Goal: Information Seeking & Learning: Check status

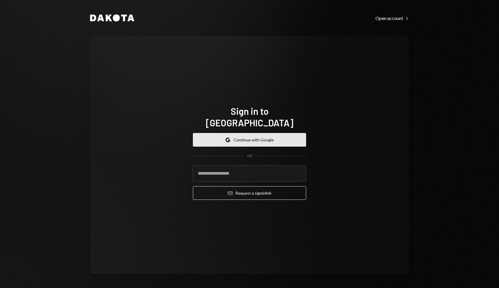
click at [264, 134] on button "Google Continue with Google" at bounding box center [249, 140] width 113 height 14
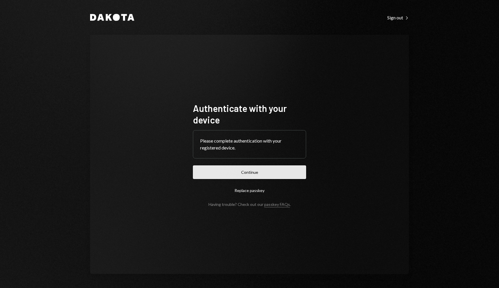
click at [287, 169] on button "Continue" at bounding box center [249, 172] width 113 height 14
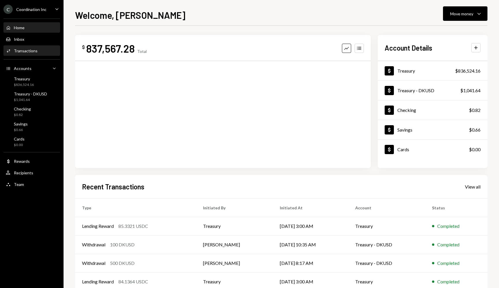
click at [45, 51] on div "Activities Transactions" at bounding box center [32, 50] width 52 height 5
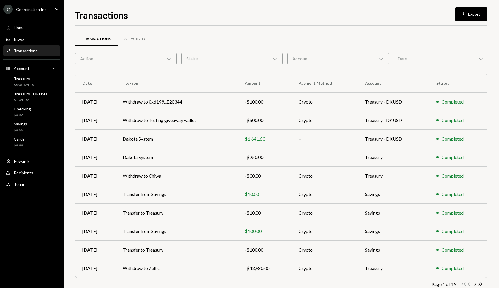
click at [410, 55] on div "Date Chevron Down" at bounding box center [441, 59] width 94 height 12
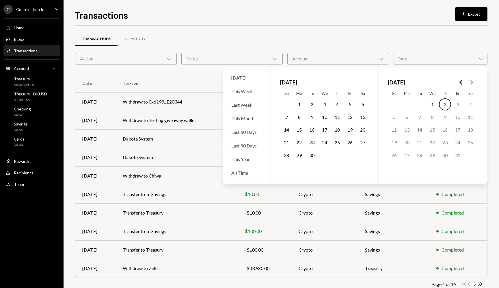
click at [463, 79] on icon "Go to the Previous Month" at bounding box center [461, 82] width 7 height 7
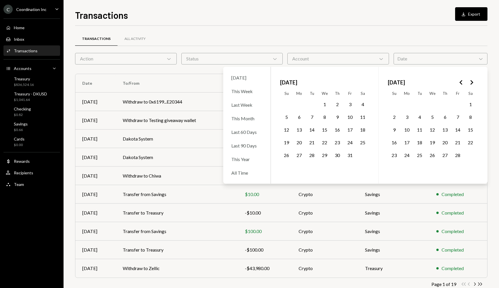
click at [463, 79] on icon "Go to the Previous Month" at bounding box center [461, 82] width 7 height 7
click at [471, 81] on icon "Go to the Next Month" at bounding box center [471, 82] width 7 height 7
click at [298, 121] on button "3" at bounding box center [299, 117] width 12 height 12
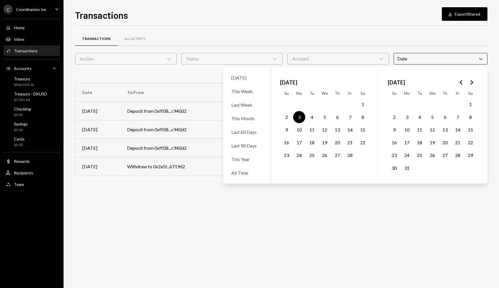
click at [323, 16] on div "Transactions Download Export filtered" at bounding box center [281, 14] width 413 height 13
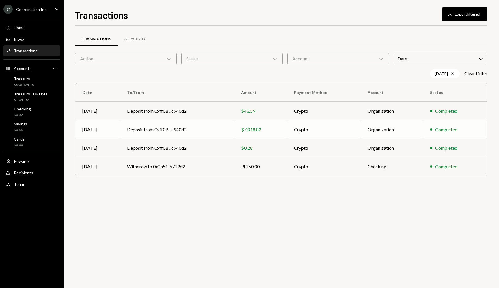
click at [183, 134] on td "Deposit from 0xff0B...c940d2" at bounding box center [177, 129] width 114 height 18
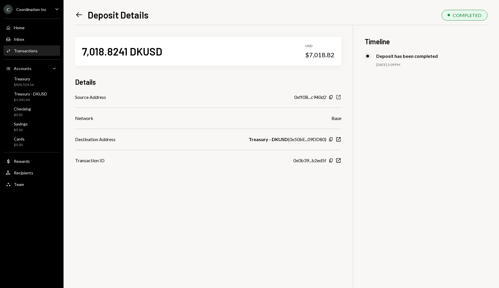
click at [339, 97] on icon "button" at bounding box center [339, 97] width 4 height 4
click at [206, 213] on div "7,018.8241 DKUSD USD $7,018.82 Details Source Address 0xff0B...c940d2 Copy New …" at bounding box center [281, 169] width 413 height 288
click at [138, 195] on div "7,018.8241 DKUSD USD $7,018.82 Details Source Address 0xff0B...c940d2 Copy New …" at bounding box center [281, 169] width 413 height 288
click at [34, 161] on div "Dollar Rewards" at bounding box center [32, 161] width 52 height 5
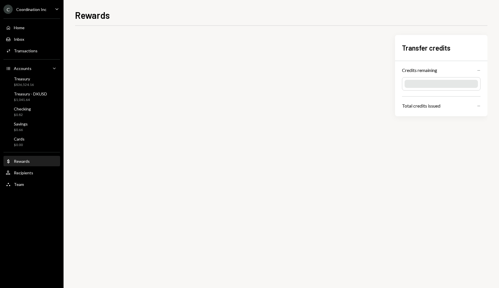
click at [259, 23] on div "Rewards Transfer credits Credits remaining — Total credits issued —" at bounding box center [281, 148] width 413 height 280
click at [273, 21] on div "Rewards Transfer credits Credits remaining — Total credits issued —" at bounding box center [281, 148] width 413 height 280
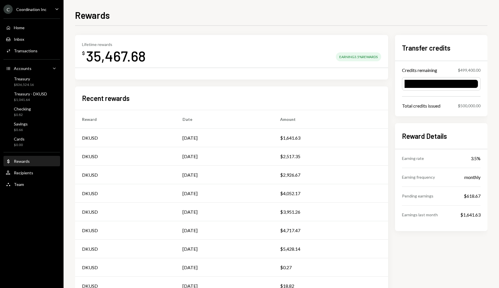
scroll to position [44, 0]
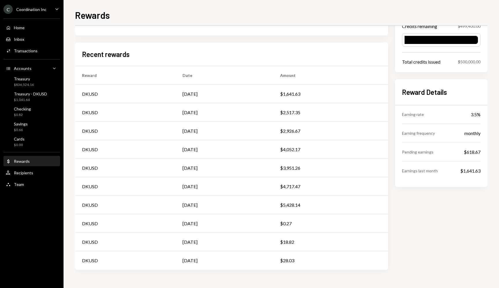
drag, startPoint x: 219, startPoint y: 279, endPoint x: 287, endPoint y: 275, distance: 67.7
click at [287, 274] on div "Lifetime rewards $ 35,467.68 Earning 3.5% Rewards Recent rewards Reward Date Am…" at bounding box center [281, 139] width 413 height 297
click at [416, 247] on div "Transfer credits Credits remaining $499,400.00 Total credits issued $500,000.00…" at bounding box center [441, 130] width 92 height 279
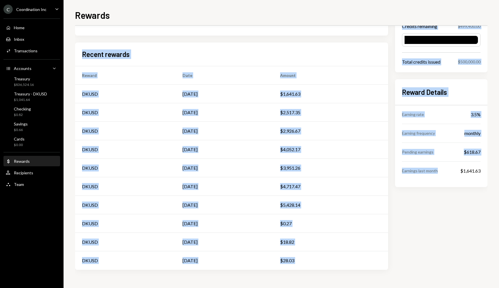
drag, startPoint x: 402, startPoint y: 266, endPoint x: 303, endPoint y: 22, distance: 263.4
click at [303, 23] on div "Rewards Lifetime rewards $ 35,467.68 Earning 3.5% Rewards Recent rewards Reward…" at bounding box center [281, 148] width 413 height 280
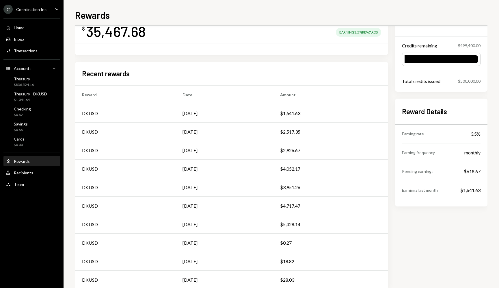
click at [292, 61] on div "Lifetime rewards $ 35,467.68 Earning 3.5% Rewards Recent rewards Reward Date Am…" at bounding box center [231, 149] width 313 height 279
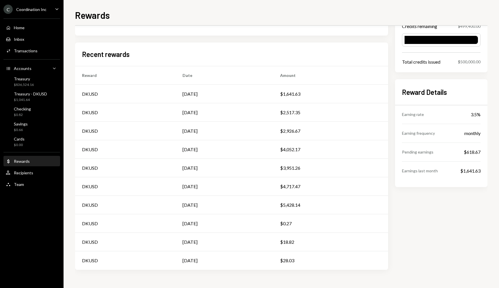
click at [413, 236] on div "Transfer credits Credits remaining $499,400.00 Total credits issued $500,000.00…" at bounding box center [441, 130] width 92 height 279
click at [32, 125] on div "Savings $0.66" at bounding box center [32, 126] width 52 height 11
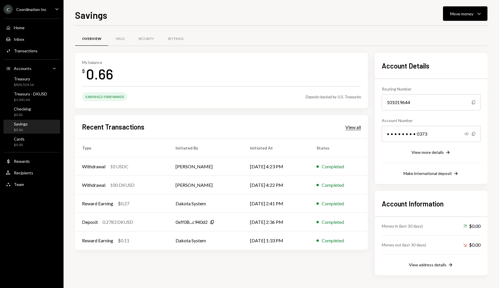
click at [354, 128] on div "View all" at bounding box center [354, 127] width 16 height 6
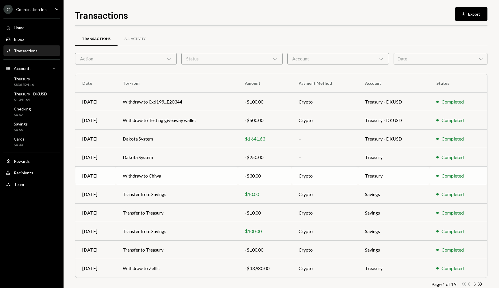
scroll to position [14, 0]
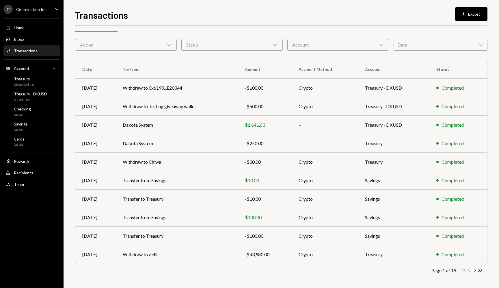
click at [477, 269] on icon "Chevron Right" at bounding box center [474, 269] width 5 height 5
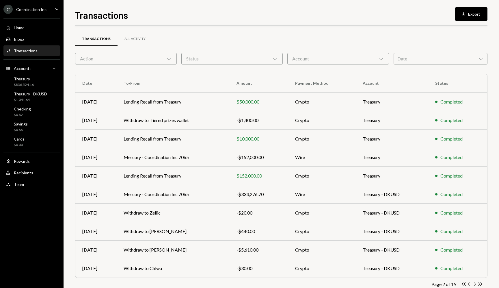
scroll to position [14, 0]
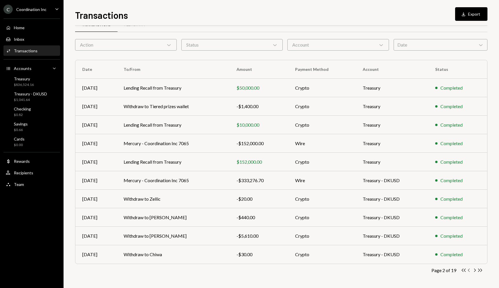
click at [467, 269] on icon "Chevron Left" at bounding box center [469, 269] width 5 height 5
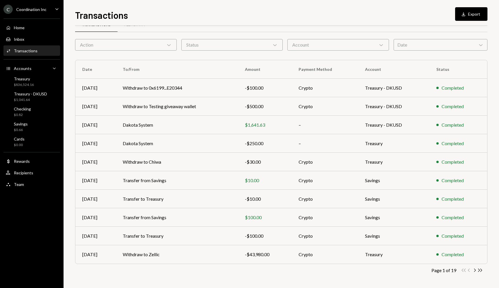
click at [337, 47] on div "Account Chevron Down" at bounding box center [338, 45] width 102 height 12
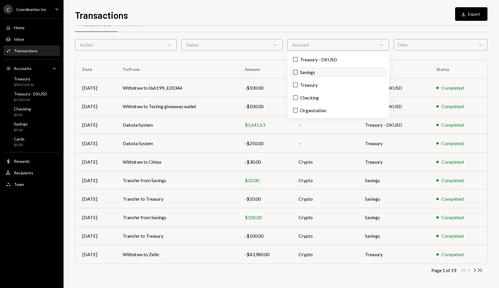
click at [336, 73] on label "Savings" at bounding box center [338, 72] width 97 height 10
click at [298, 73] on button "Savings" at bounding box center [295, 72] width 5 height 5
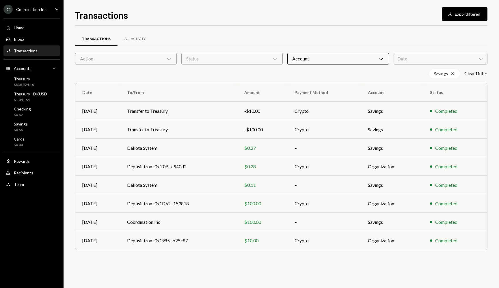
click at [416, 268] on div "Transactions All Activity Action Chevron Down Status Chevron Down Account Chevr…" at bounding box center [281, 157] width 413 height 262
click at [231, 240] on td "Deposit from 0x1985...b25c87" at bounding box center [178, 240] width 117 height 18
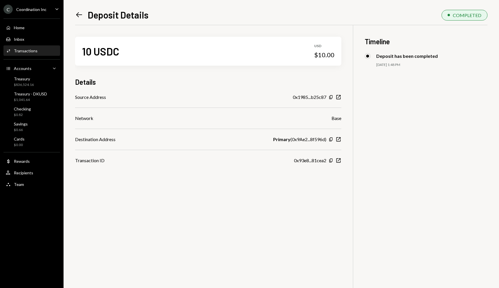
click at [313, 140] on div "Primary ( 0x9Ae2...8f596d )" at bounding box center [299, 139] width 53 height 7
click at [337, 97] on icon "New Window" at bounding box center [339, 97] width 6 height 6
click at [247, 182] on div "10 USDC USD $10.00 Details Source Address 0x1985...b25c87 Copy New Window Netwo…" at bounding box center [281, 169] width 413 height 288
click at [242, 194] on div "10 USDC USD $10.00 Details Source Address 0x1985...b25c87 Copy New Window Netwo…" at bounding box center [281, 169] width 413 height 288
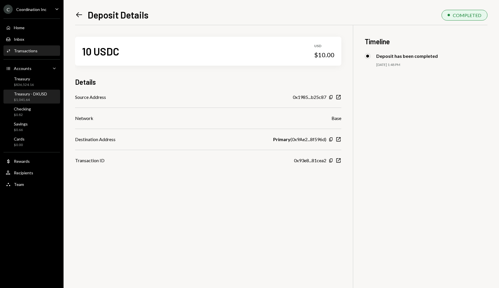
click at [29, 94] on div "Treasury - DKUSD" at bounding box center [30, 93] width 33 height 5
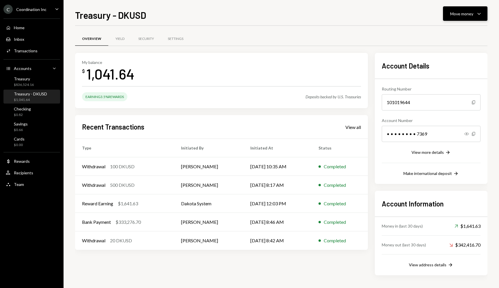
click at [461, 19] on button "Move money Caret Down" at bounding box center [465, 13] width 44 height 14
click at [453, 26] on div "Withdraw Send" at bounding box center [457, 31] width 58 height 13
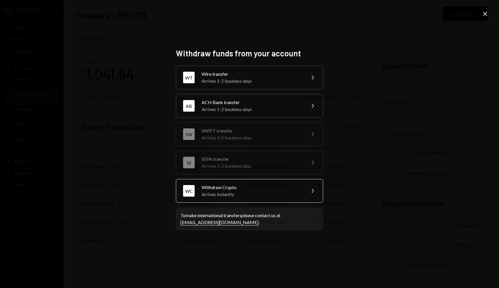
click at [242, 193] on div "Arrives instantly" at bounding box center [252, 194] width 101 height 7
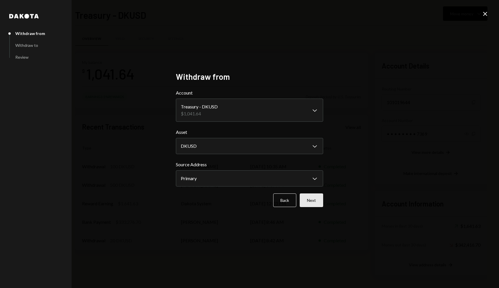
click at [309, 198] on button "Next" at bounding box center [311, 200] width 23 height 14
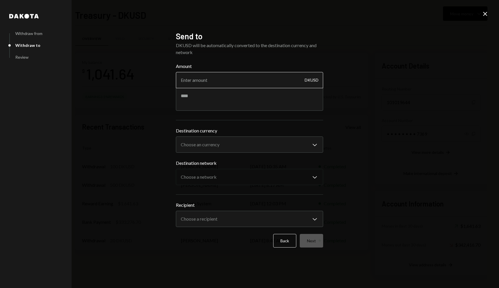
click at [232, 79] on input "Amount" at bounding box center [249, 80] width 147 height 16
type input "10"
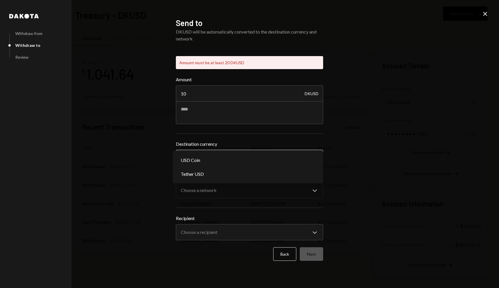
click at [250, 140] on div "**********" at bounding box center [249, 152] width 147 height 25
click at [226, 92] on input "10" at bounding box center [249, 93] width 147 height 16
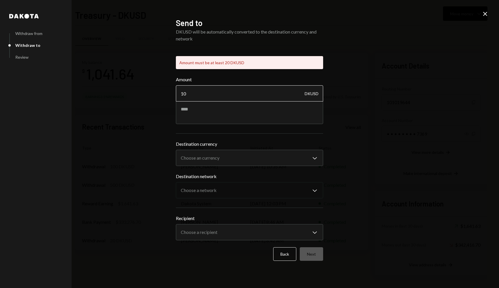
click at [226, 92] on input "10" at bounding box center [249, 93] width 147 height 16
click at [244, 76] on label "Amount" at bounding box center [249, 79] width 147 height 7
click at [244, 85] on input "10" at bounding box center [249, 93] width 147 height 16
click at [248, 61] on div "Amount must be at least 20 DKUSD" at bounding box center [249, 62] width 147 height 13
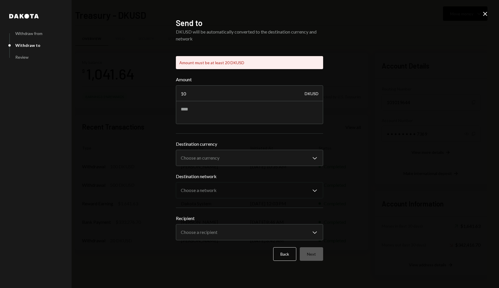
click at [484, 14] on icon "Close" at bounding box center [485, 13] width 7 height 7
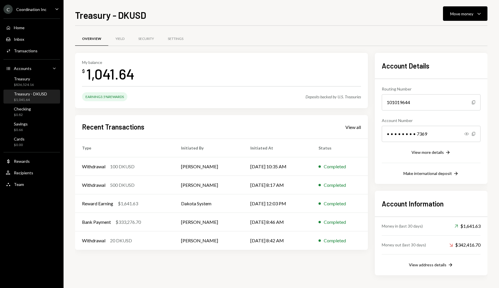
click at [326, 45] on div "Overview Yield Security Settings" at bounding box center [281, 38] width 413 height 15
click at [26, 48] on div "Transactions" at bounding box center [26, 50] width 24 height 5
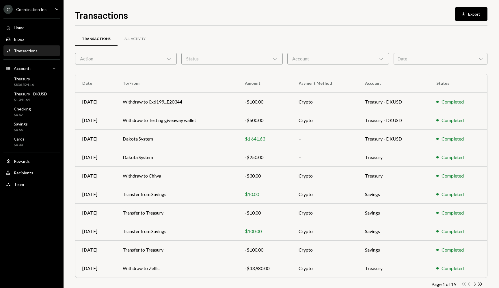
click at [412, 59] on div "Date Chevron Down" at bounding box center [441, 59] width 94 height 12
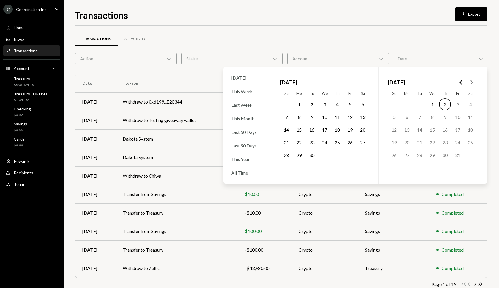
click at [460, 82] on icon "Go to the Previous Month" at bounding box center [461, 82] width 7 height 7
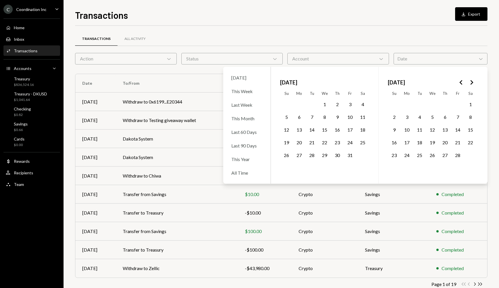
click at [460, 82] on icon "Go to the Previous Month" at bounding box center [461, 82] width 7 height 7
click at [475, 83] on icon "Go to the Next Month" at bounding box center [471, 82] width 7 height 7
click at [312, 130] on button "17" at bounding box center [312, 130] width 12 height 12
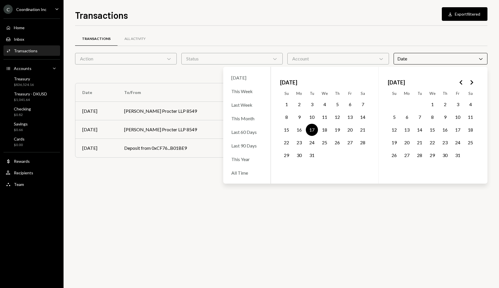
click at [471, 85] on icon "Go to the Next Month" at bounding box center [471, 82] width 7 height 7
click at [423, 142] on button "20" at bounding box center [420, 142] width 12 height 12
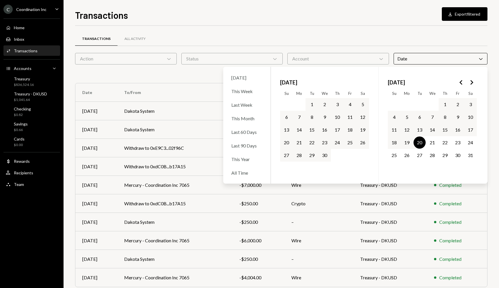
click at [396, 30] on div "Transactions All Activity Action Chevron Down Status Chevron Down Account Chevr…" at bounding box center [281, 168] width 413 height 285
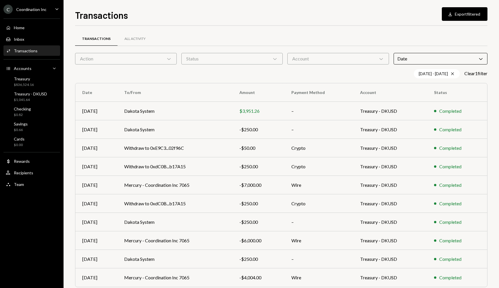
click at [396, 30] on div "Transactions All Activity Action Chevron Down Status Chevron Down Account Chevr…" at bounding box center [281, 168] width 413 height 285
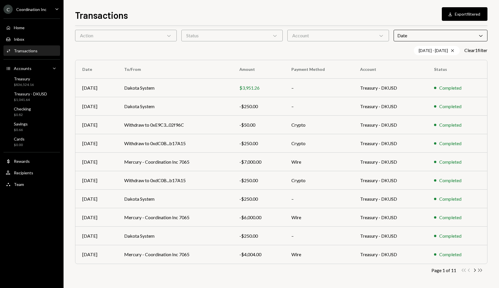
click at [482, 269] on icon "Double Arrow Right" at bounding box center [480, 269] width 5 height 5
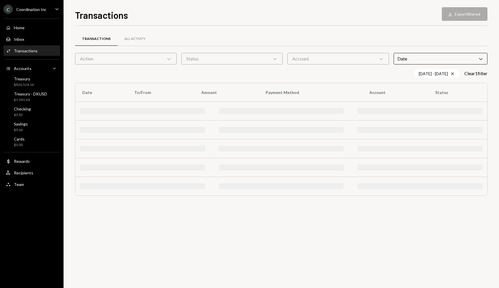
scroll to position [0, 0]
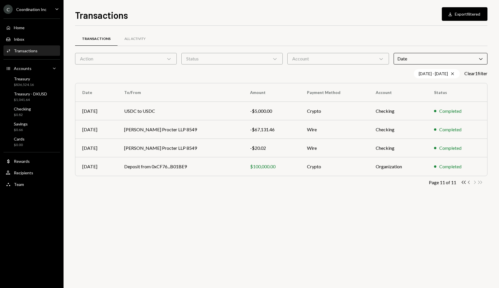
click at [469, 181] on icon "Chevron Left" at bounding box center [469, 181] width 5 height 5
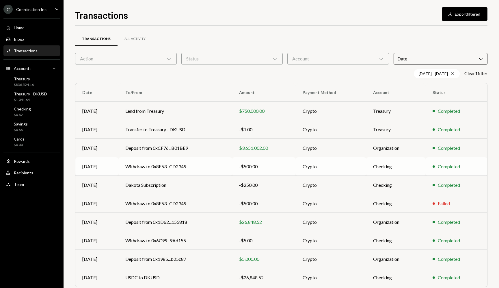
scroll to position [23, 0]
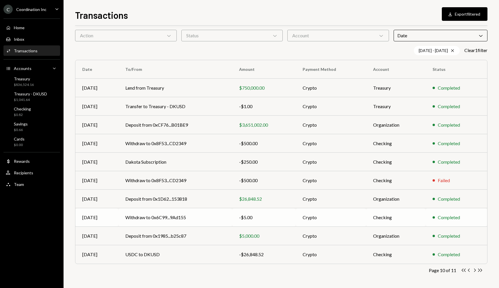
click at [323, 220] on td "Crypto" at bounding box center [331, 217] width 70 height 18
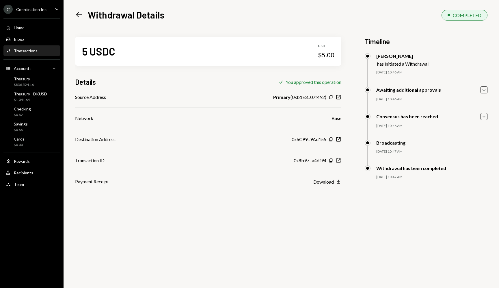
click at [337, 161] on icon "New Window" at bounding box center [339, 160] width 6 height 6
click at [286, 229] on div "5 USDC USD $5.00 Details Check You approved this operation Source Address Prima…" at bounding box center [281, 169] width 413 height 288
click at [79, 14] on icon "Left Arrow" at bounding box center [79, 15] width 8 height 8
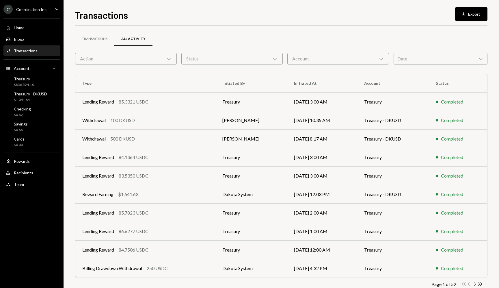
scroll to position [14, 0]
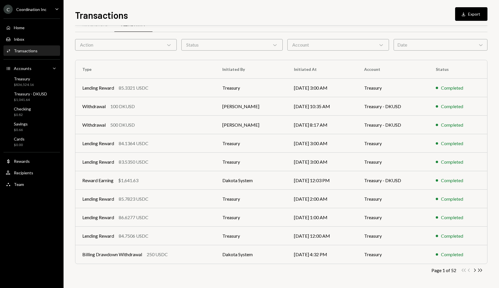
click at [412, 45] on div "Date Chevron Down" at bounding box center [441, 45] width 94 height 12
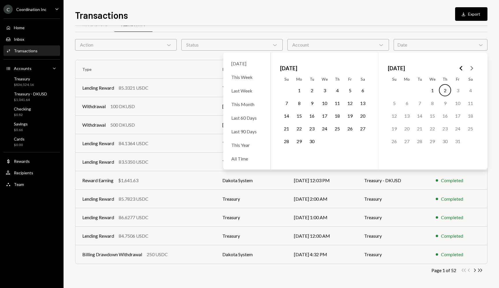
click at [460, 67] on icon "Go to the Previous Month" at bounding box center [461, 68] width 7 height 7
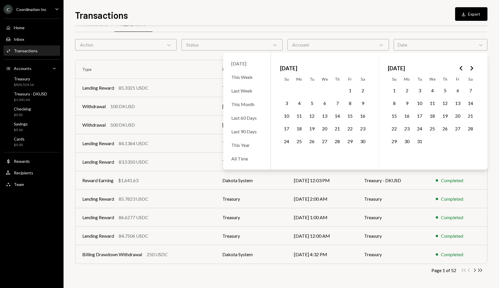
click at [473, 71] on icon "Go to the Next Month" at bounding box center [471, 68] width 7 height 7
click at [338, 102] on button "9" at bounding box center [337, 103] width 12 height 12
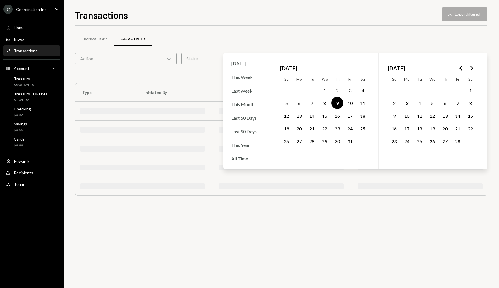
scroll to position [0, 0]
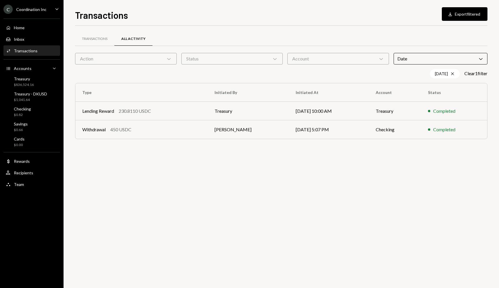
click at [376, 33] on div "Transactions All Activity" at bounding box center [281, 38] width 413 height 15
click at [289, 131] on td "01/08/25 5:07 PM" at bounding box center [329, 129] width 80 height 18
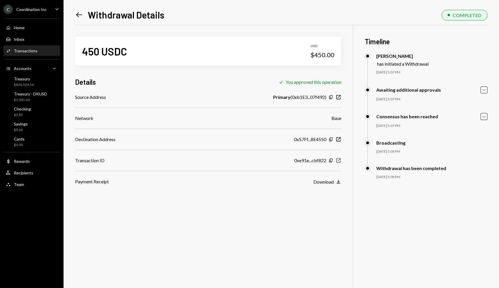
click at [339, 161] on icon "New Window" at bounding box center [339, 160] width 6 height 6
click at [81, 18] on icon "Left Arrow" at bounding box center [79, 15] width 8 height 8
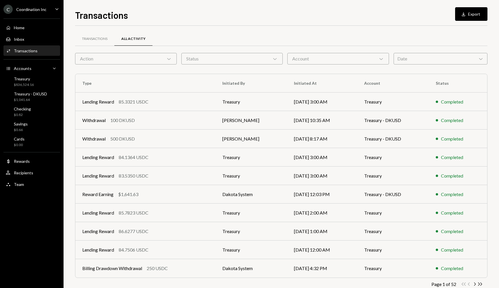
click at [416, 52] on div "Transactions All Activity" at bounding box center [281, 41] width 413 height 21
click at [415, 54] on div "Date Chevron Down" at bounding box center [441, 59] width 94 height 12
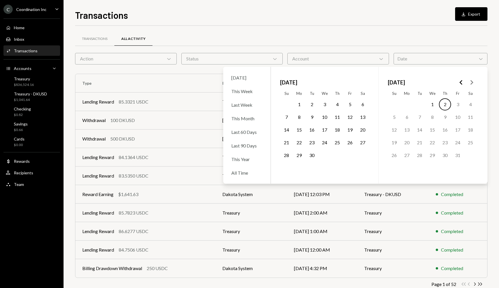
click at [472, 84] on icon "Go to the Next Month" at bounding box center [471, 82] width 7 height 7
click at [461, 83] on icon "Go to the Previous Month" at bounding box center [461, 82] width 7 height 7
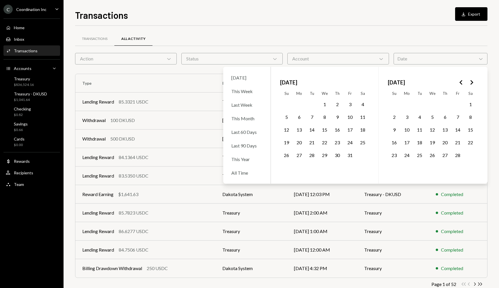
click at [461, 83] on icon "Go to the Previous Month" at bounding box center [461, 82] width 7 height 7
click at [470, 82] on icon "Go to the Next Month" at bounding box center [471, 82] width 7 height 7
click at [339, 141] on button "23" at bounding box center [337, 142] width 12 height 12
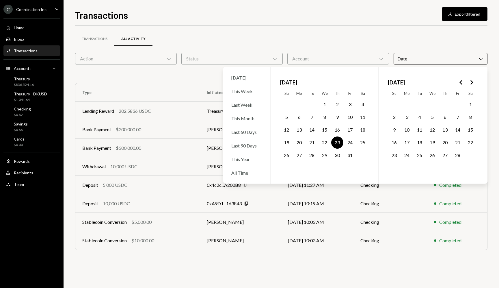
click at [350, 21] on div "Transactions Download Export filtered Transactions All Activity Action Chevron …" at bounding box center [281, 148] width 413 height 280
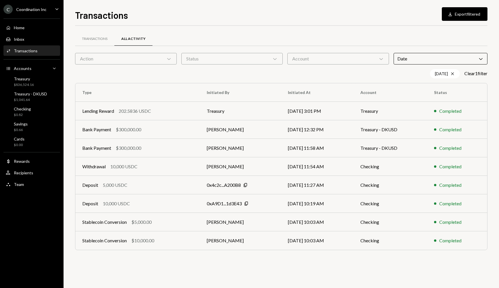
click at [171, 276] on div "Transactions All Activity Action Chevron Down Status Chevron Down Account Chevr…" at bounding box center [281, 157] width 413 height 262
click at [375, 166] on td "Checking" at bounding box center [391, 166] width 74 height 18
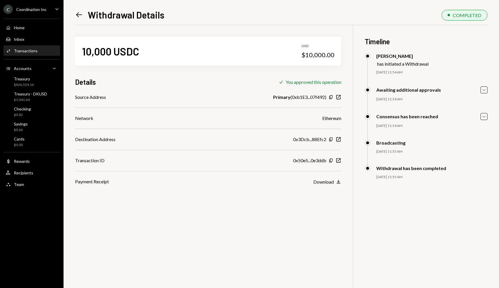
click at [299, 199] on div "10,000 USDC USD $10,000.00 Details Check You approved this operation Source Add…" at bounding box center [281, 169] width 413 height 288
click at [330, 160] on icon "Copy" at bounding box center [331, 160] width 5 height 5
click at [340, 159] on icon "New Window" at bounding box center [339, 160] width 6 height 6
click at [221, 31] on div "10,000 USDC USD $10,000.00 Details Check You approved this operation Source Add…" at bounding box center [208, 105] width 266 height 160
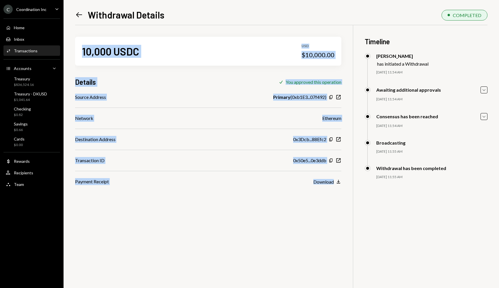
drag, startPoint x: 220, startPoint y: 31, endPoint x: 307, endPoint y: 267, distance: 251.5
click at [307, 267] on div "10,000 USDC USD $10,000.00 Details Check You approved this operation Source Add…" at bounding box center [281, 169] width 413 height 288
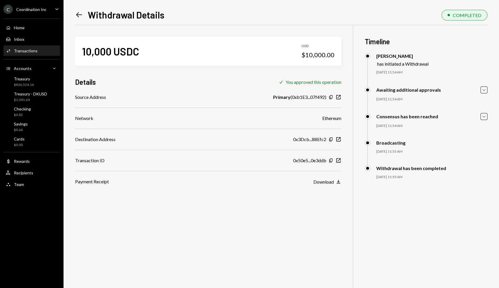
click at [307, 267] on div "10,000 USDC USD $10,000.00 Details Check You approved this operation Source Add…" at bounding box center [281, 169] width 413 height 288
click at [260, 220] on div "10,000 USDC USD $10,000.00 Details Check You approved this operation Source Add…" at bounding box center [281, 169] width 413 height 288
click at [330, 162] on icon "Copy" at bounding box center [331, 160] width 5 height 5
click at [340, 159] on icon "button" at bounding box center [339, 160] width 4 height 4
click at [77, 17] on icon "Left Arrow" at bounding box center [79, 15] width 8 height 8
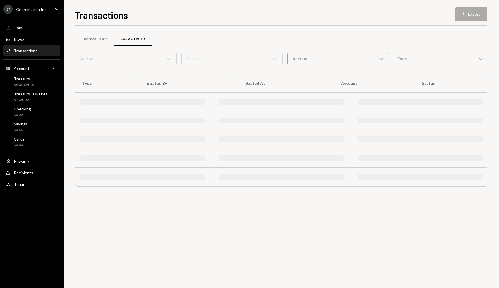
click at [335, 57] on div "Account Chevron Down" at bounding box center [338, 59] width 102 height 12
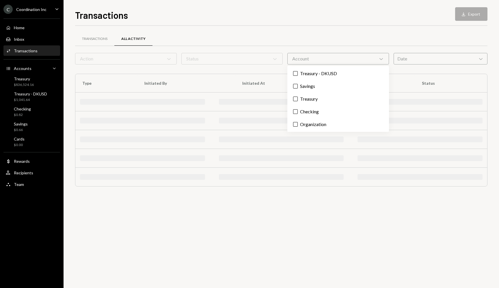
click at [387, 33] on div "Transactions All Activity" at bounding box center [281, 38] width 413 height 15
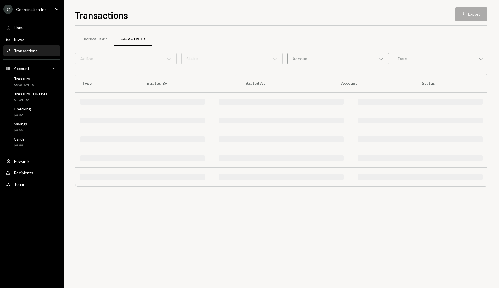
click at [404, 54] on div "Date Chevron Down" at bounding box center [441, 59] width 94 height 12
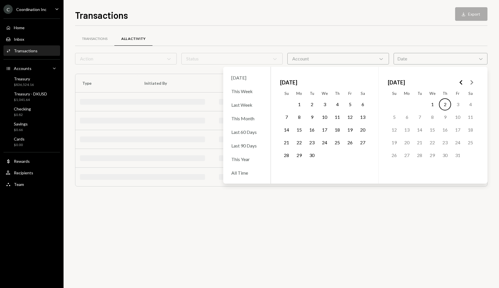
click at [458, 82] on icon "Go to the Previous Month" at bounding box center [461, 82] width 7 height 7
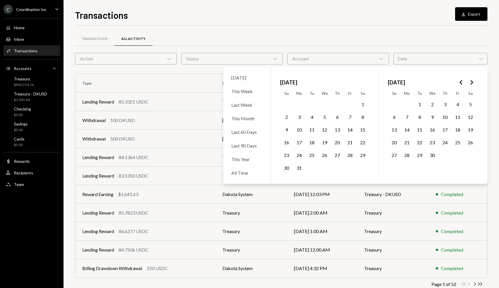
click at [458, 82] on icon "Go to the Previous Month" at bounding box center [461, 82] width 7 height 7
click at [468, 82] on icon "Go to the Next Month" at bounding box center [471, 82] width 7 height 7
click at [311, 142] on button "18" at bounding box center [312, 142] width 12 height 12
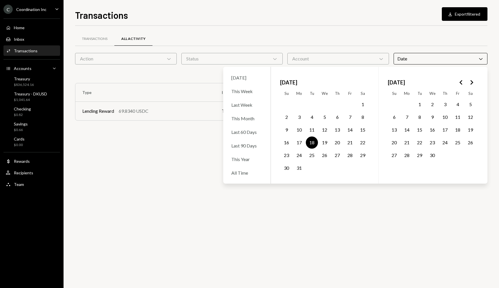
click at [336, 142] on button "20" at bounding box center [337, 142] width 12 height 12
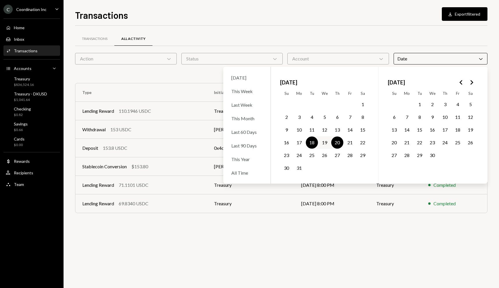
click at [359, 25] on div "Transactions Download Export filtered Transactions All Activity Action Chevron …" at bounding box center [281, 148] width 413 height 280
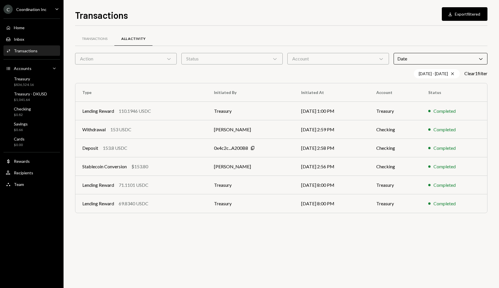
click at [174, 240] on div "Transactions All Activity Action Chevron Down Status Chevron Down Account Chevr…" at bounding box center [281, 157] width 413 height 262
click at [173, 147] on div "Deposit 153.8 USDC" at bounding box center [141, 147] width 118 height 7
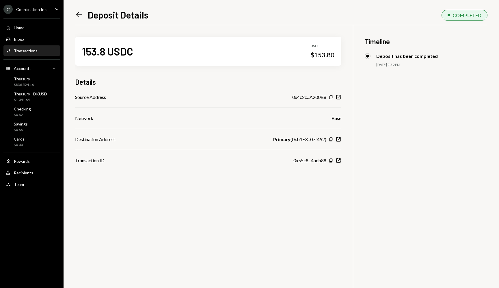
click at [194, 196] on div "153.8 USDC USD $153.80 Details Source Address 0x4c2c...A200B8 Copy New Window N…" at bounding box center [281, 169] width 413 height 288
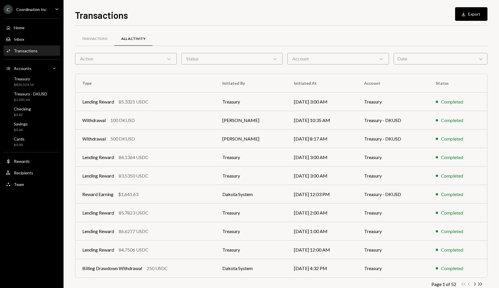
click at [322, 61] on div "Account Chevron Down" at bounding box center [338, 59] width 102 height 12
click at [403, 57] on div "Date Chevron Down" at bounding box center [441, 59] width 94 height 12
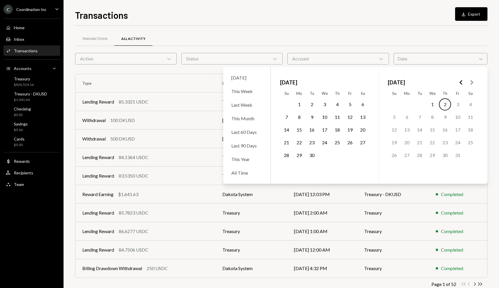
click at [463, 83] on icon "Go to the Previous Month" at bounding box center [461, 82] width 7 height 7
click at [473, 84] on icon "Go to the Next Month" at bounding box center [471, 82] width 7 height 7
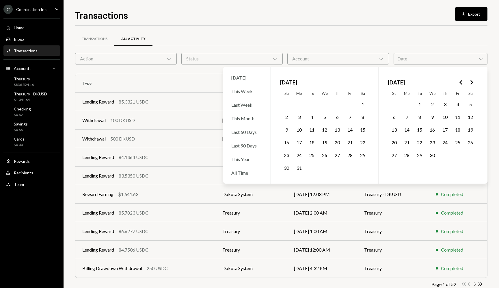
click at [312, 144] on button "18" at bounding box center [312, 142] width 12 height 12
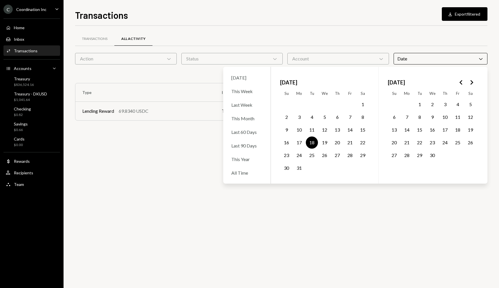
click at [337, 143] on button "20" at bounding box center [337, 142] width 12 height 12
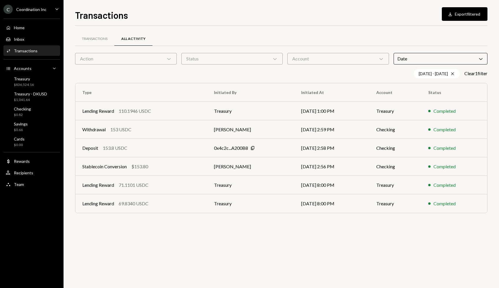
click at [324, 25] on div "Transactions Download Export filtered Transactions All Activity Action Chevron …" at bounding box center [281, 148] width 413 height 280
click at [172, 134] on td "Withdrawal 153 USDC" at bounding box center [141, 129] width 132 height 18
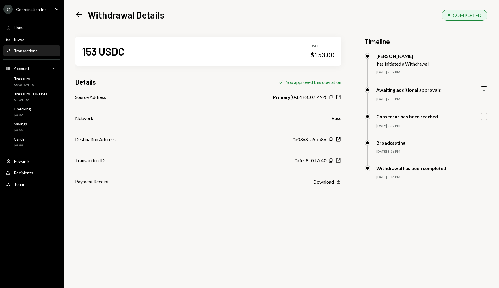
click at [339, 159] on icon "button" at bounding box center [339, 160] width 4 height 4
